Goal: Share content: Share content

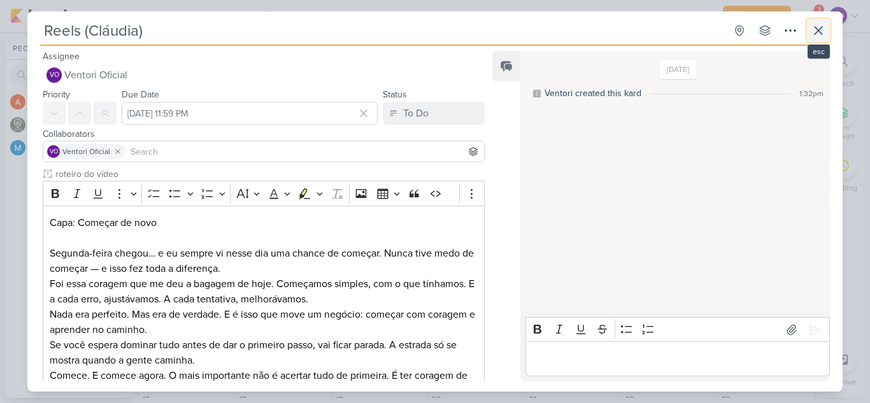
click at [815, 31] on icon at bounding box center [818, 30] width 15 height 15
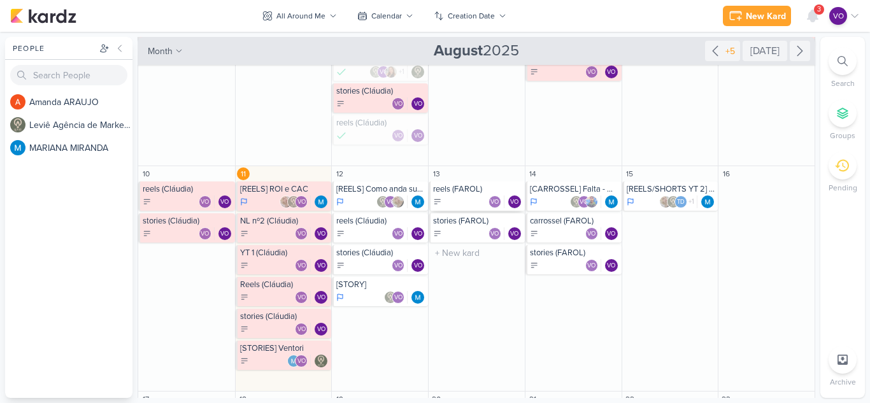
click at [458, 197] on div "VO VO" at bounding box center [477, 202] width 89 height 13
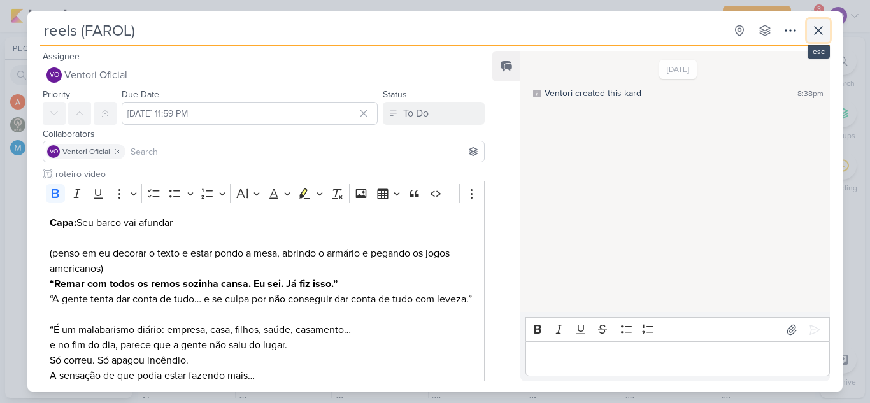
click at [822, 29] on icon at bounding box center [818, 30] width 15 height 15
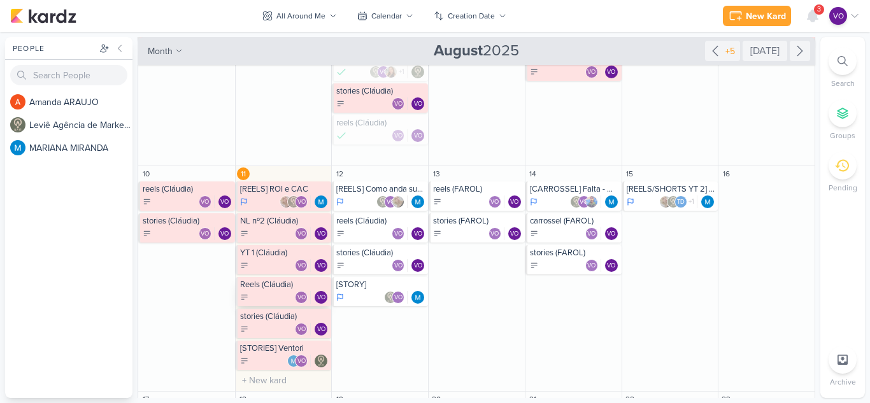
click at [254, 289] on div "Reels (Cláudia)" at bounding box center [284, 285] width 89 height 10
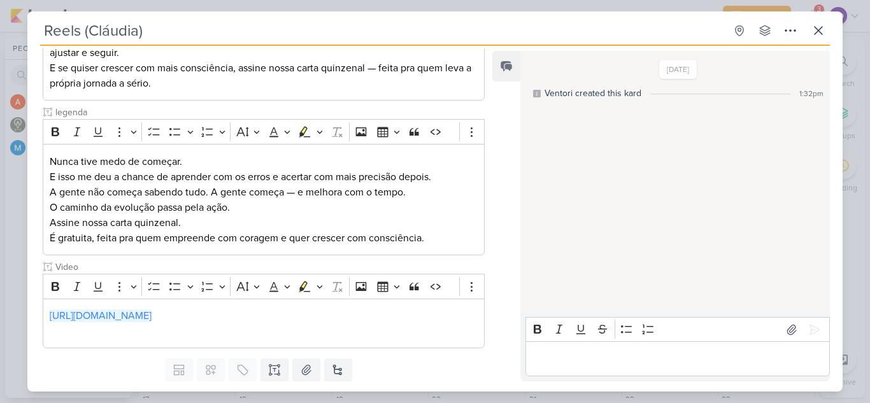
scroll to position [376, 0]
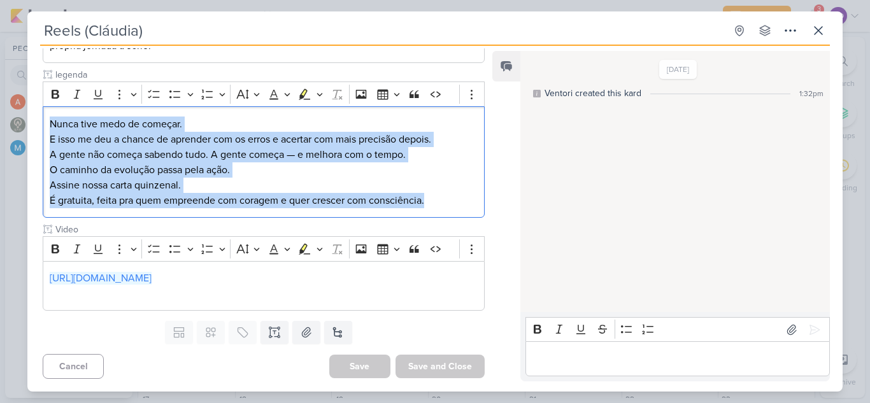
drag, startPoint x: 436, startPoint y: 205, endPoint x: 0, endPoint y: 110, distance: 446.6
click at [0, 110] on div "Reels (Cláudia) Created by me" at bounding box center [435, 201] width 870 height 403
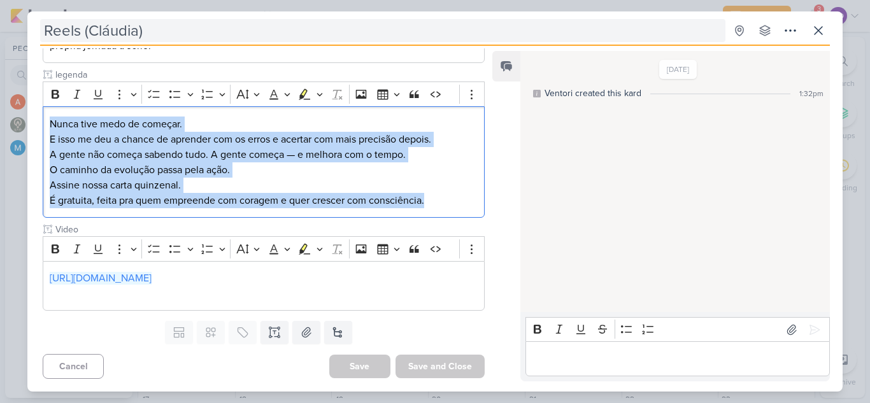
copy div "Nunca tive medo de começar. E isso me deu a chance de aprender com os erros e a…"
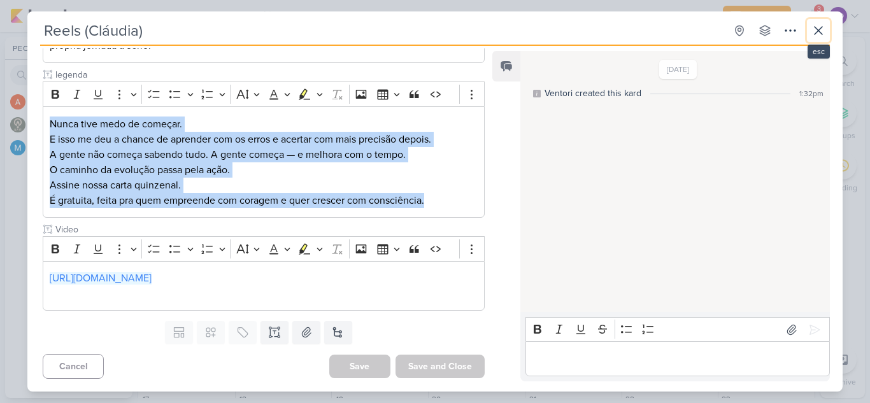
click at [807, 26] on button at bounding box center [818, 30] width 23 height 23
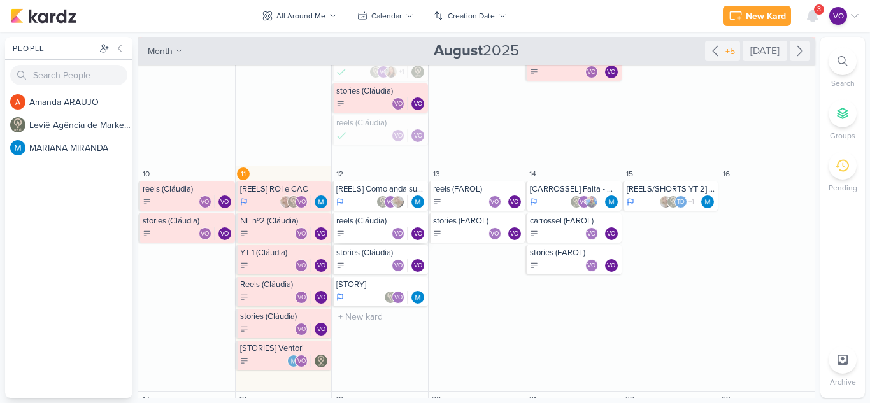
click at [358, 227] on div "reels (Cláudia) VO VO" at bounding box center [380, 227] width 96 height 29
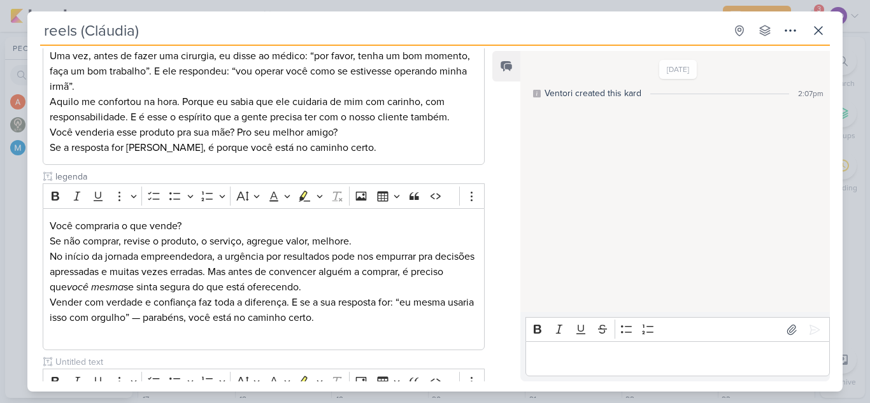
scroll to position [382, 0]
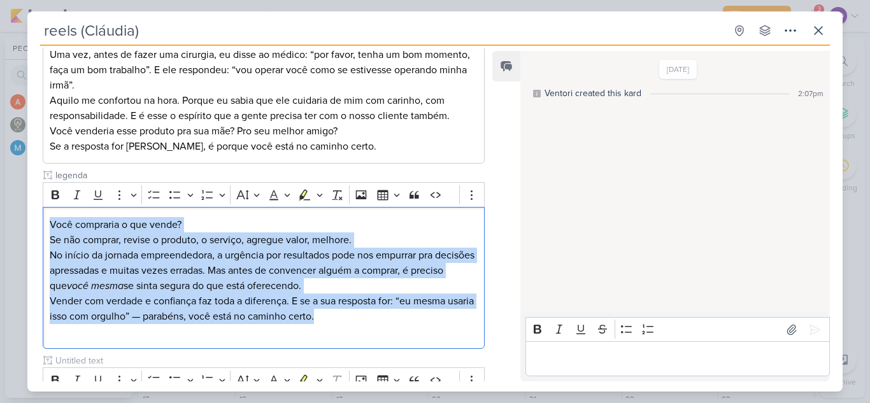
drag, startPoint x: 381, startPoint y: 322, endPoint x: 30, endPoint y: 198, distance: 372.3
click at [30, 198] on div "roteiro do vídeo Rich Text Editor Bold Italic Underline More To-do List Bullete…" at bounding box center [258, 116] width 462 height 662
copy div "Você compraria o que vende? Se não comprar, revise o produto, o serviço, agregu…"
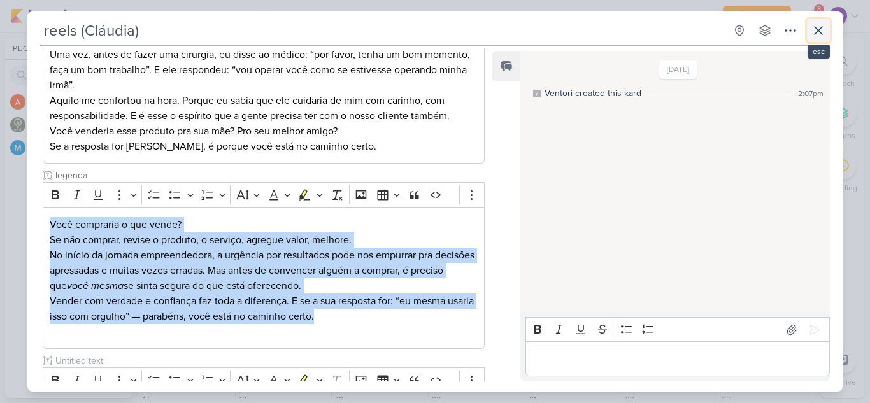
click at [813, 28] on icon at bounding box center [818, 30] width 15 height 15
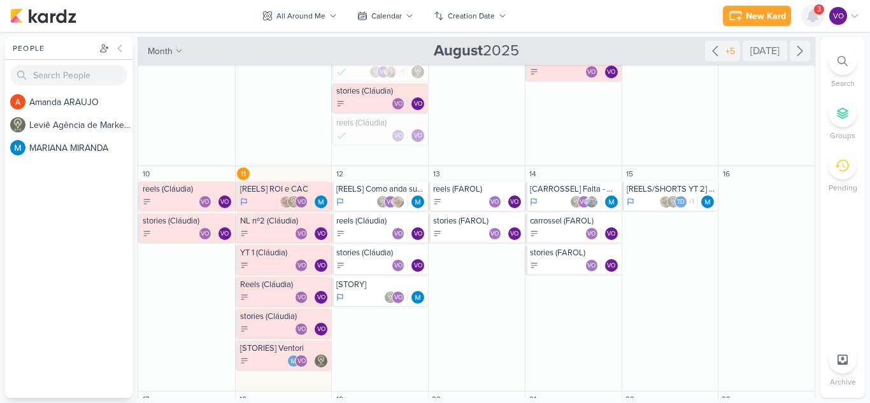
click at [821, 15] on div at bounding box center [812, 15] width 23 height 23
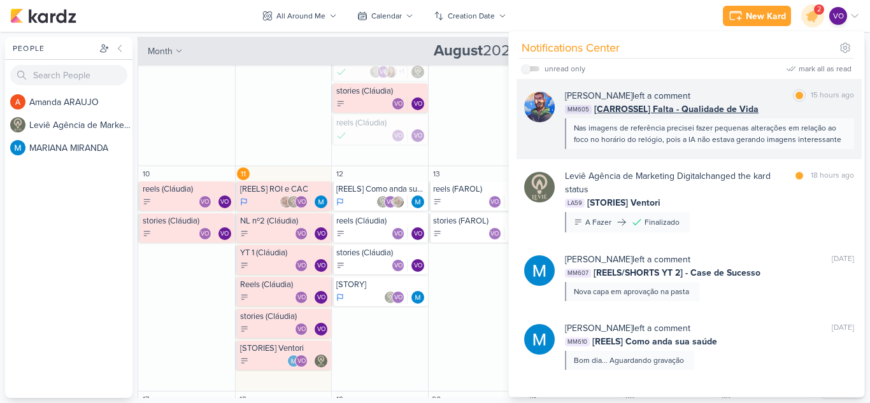
click at [752, 112] on span "[CARROSSEL] Falta - Qualidade de Vida" at bounding box center [676, 109] width 164 height 13
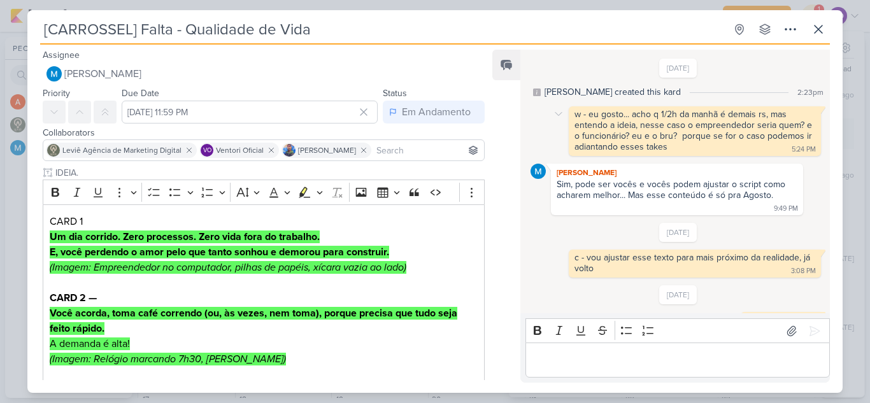
scroll to position [266, 0]
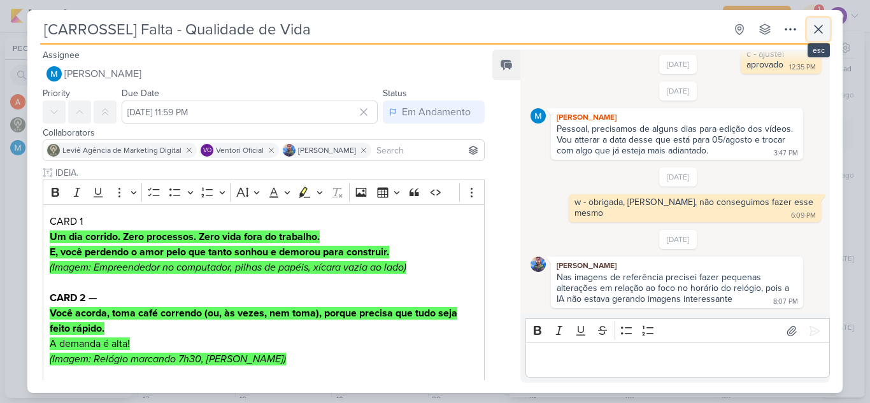
click at [821, 39] on button at bounding box center [818, 29] width 23 height 23
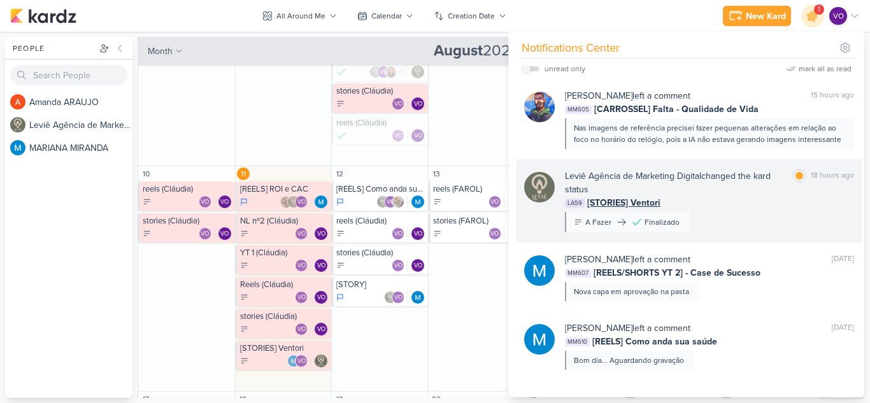
click at [767, 197] on div "LA59 [STORIES] Ventori" at bounding box center [709, 202] width 289 height 13
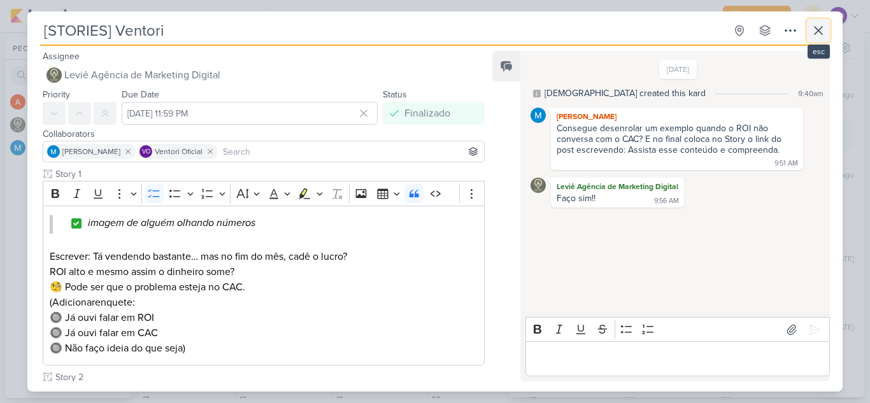
click at [824, 38] on icon at bounding box center [818, 30] width 15 height 15
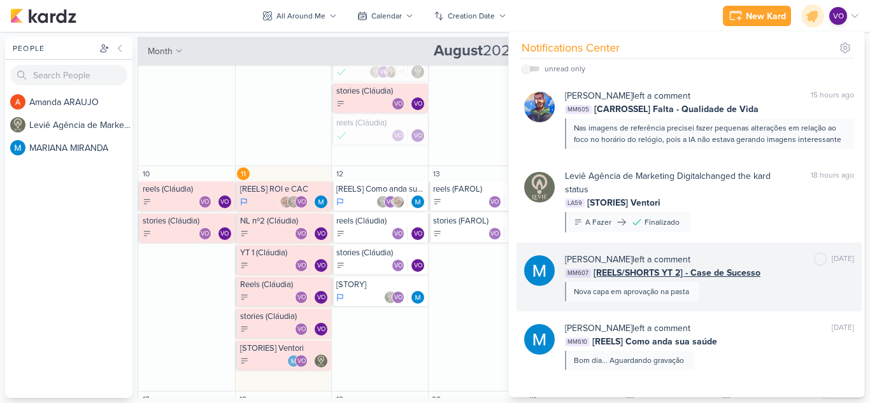
click at [769, 299] on div "[PERSON_NAME] left a comment [PERSON_NAME] as unread [DATE] MM607 [REELS/SHORTS…" at bounding box center [709, 277] width 289 height 48
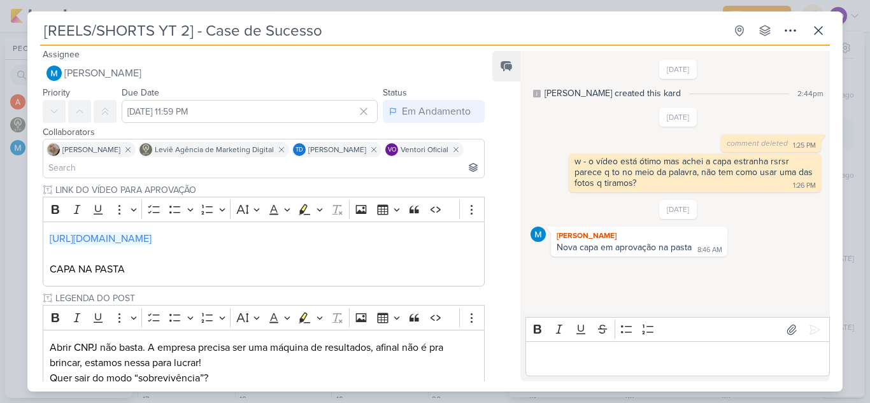
scroll to position [0, 0]
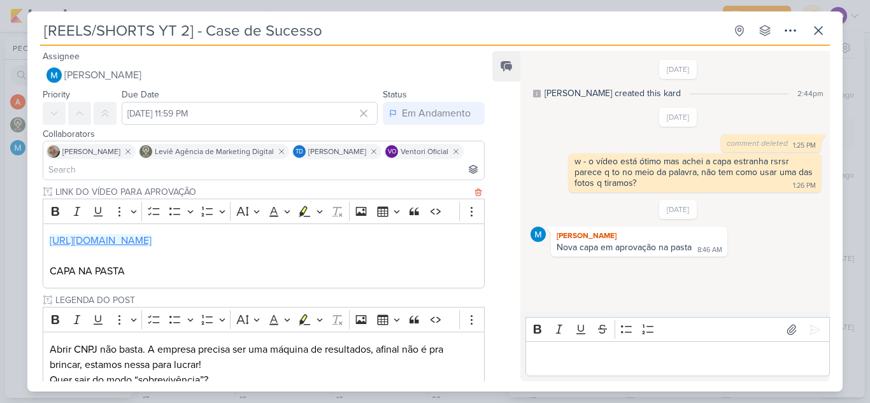
click at [152, 241] on link "[URL][DOMAIN_NAME]" at bounding box center [101, 240] width 102 height 13
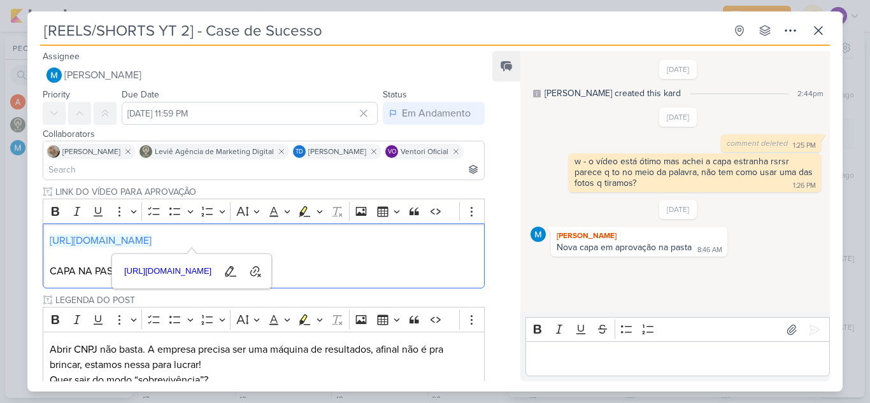
click at [655, 355] on p "Editor editing area: main" at bounding box center [677, 359] width 291 height 15
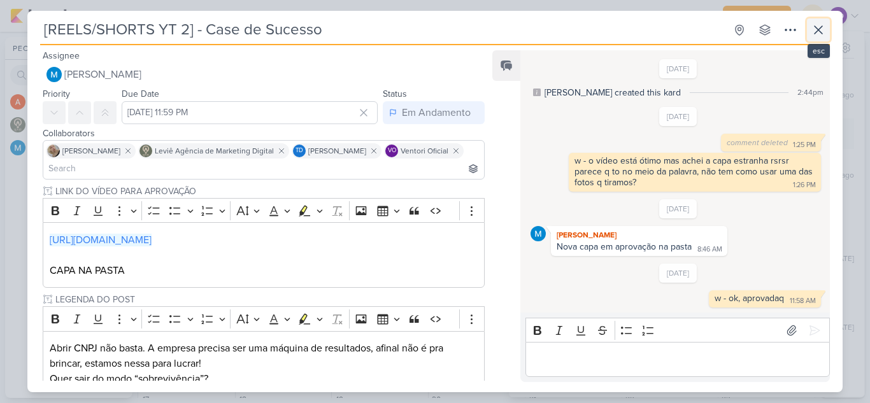
click at [820, 29] on icon at bounding box center [818, 29] width 15 height 15
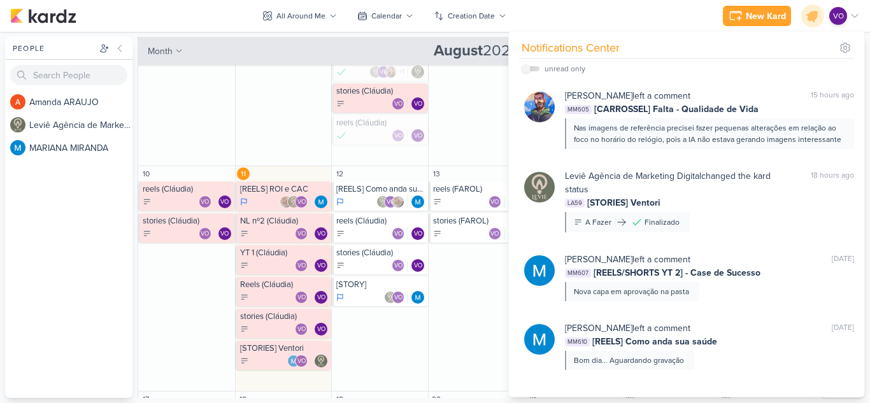
click at [564, 18] on div "New Kard Ctrl + k Notifications Center unread only" at bounding box center [435, 16] width 850 height 32
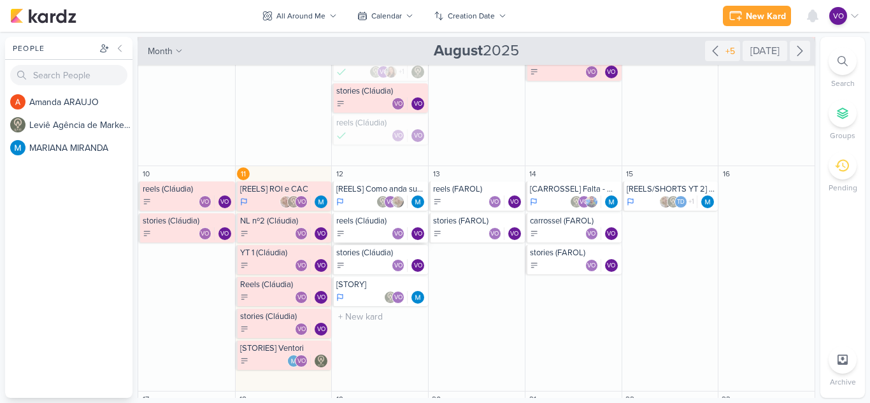
click at [378, 225] on div "reels (Cláudia)" at bounding box center [380, 221] width 89 height 10
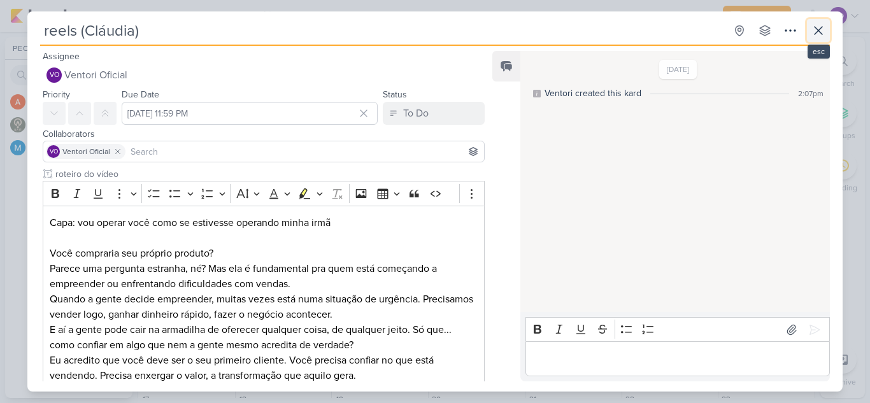
click at [817, 22] on button at bounding box center [818, 30] width 23 height 23
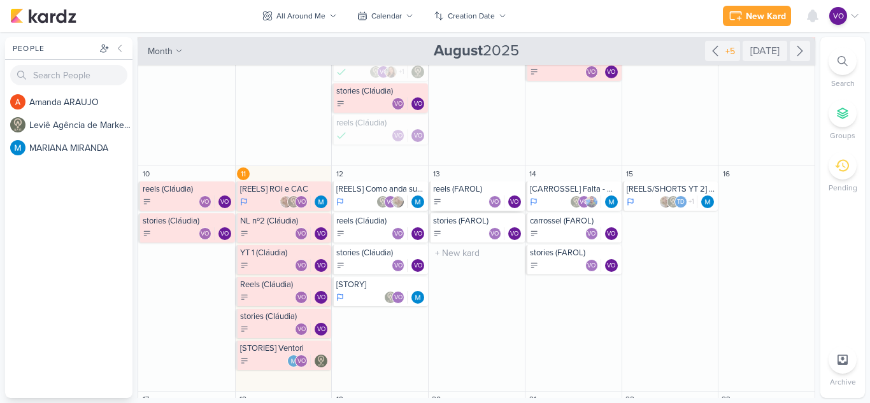
click at [475, 192] on div "reels (FAROL)" at bounding box center [477, 189] width 89 height 10
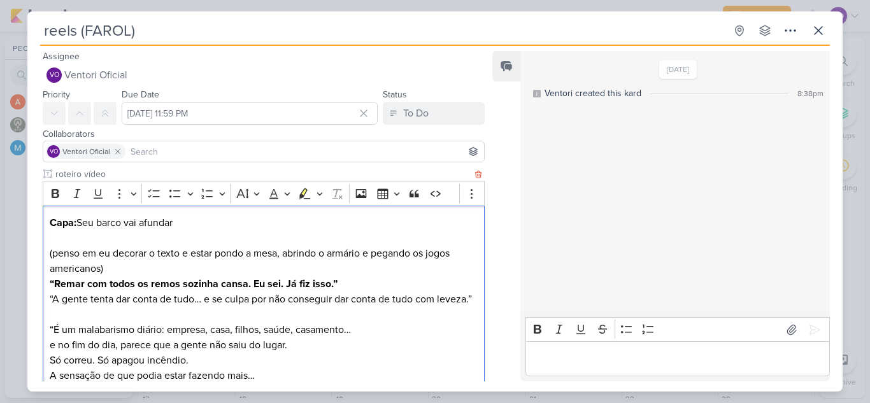
drag, startPoint x: 193, startPoint y: 219, endPoint x: 80, endPoint y: 218, distance: 113.4
click at [80, 218] on p "Capa: Seu barco vai afundar" at bounding box center [264, 222] width 428 height 15
copy p "Seu barco vai afundar"
